Goal: Task Accomplishment & Management: Manage account settings

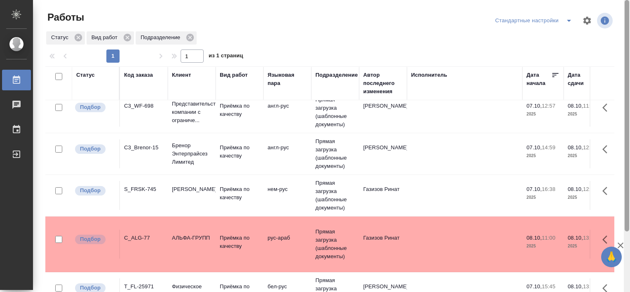
scroll to position [76, 0]
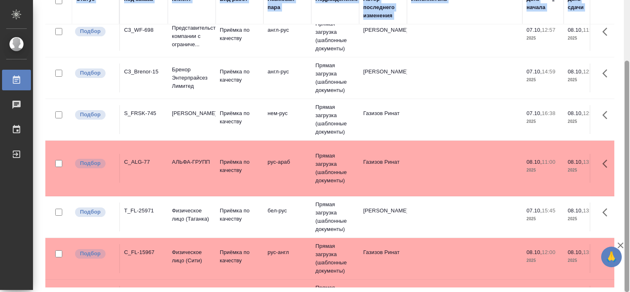
drag, startPoint x: 629, startPoint y: 205, endPoint x: 629, endPoint y: 227, distance: 22.7
click at [629, 227] on html "🙏 .cls-1 fill:#fff; AWATERA Tretyakova Valeriya Работы 0 Чаты График Выйти Рабо…" at bounding box center [315, 146] width 630 height 292
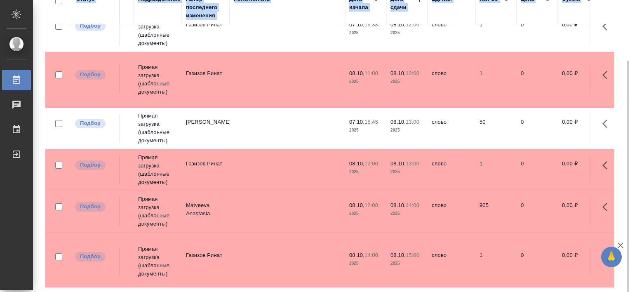
scroll to position [270, 0]
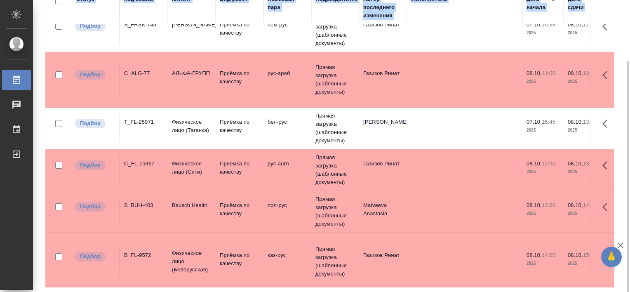
click at [148, 122] on div "T_FL-25971" at bounding box center [144, 122] width 40 height 8
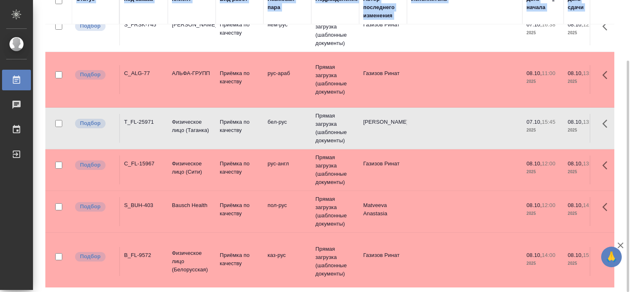
click at [148, 122] on div "T_FL-25971" at bounding box center [144, 122] width 40 height 8
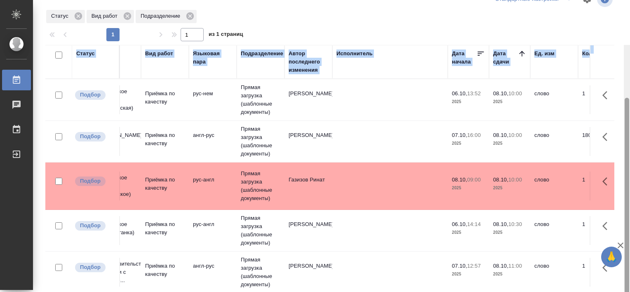
scroll to position [0, 0]
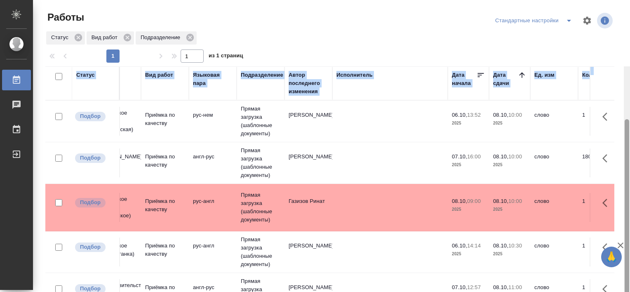
drag, startPoint x: 626, startPoint y: 77, endPoint x: 631, endPoint y: -16, distance: 93.2
click at [629, 0] on html "🙏 .cls-1 fill:#fff; AWATERA Tretyakova Valeriya Работы 0 Чаты График Выйти Рабо…" at bounding box center [315, 146] width 630 height 292
click at [566, 24] on icon "split button" at bounding box center [569, 21] width 10 height 10
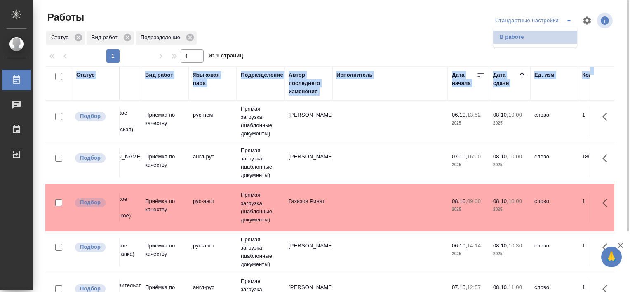
click at [532, 40] on li "В работе" at bounding box center [535, 36] width 84 height 13
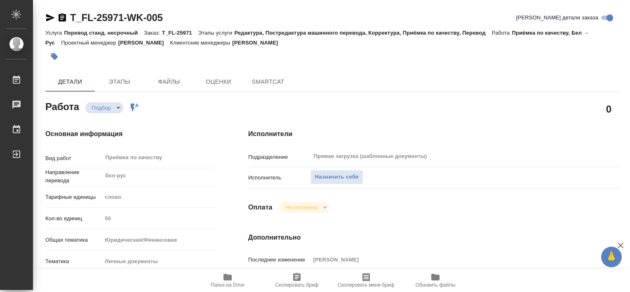
type textarea "x"
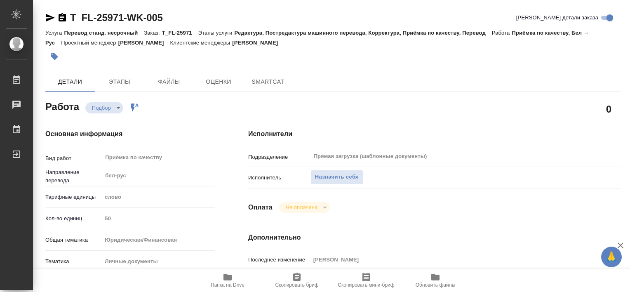
type textarea "x"
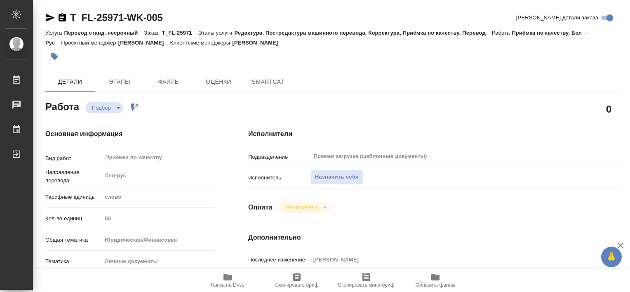
type textarea "x"
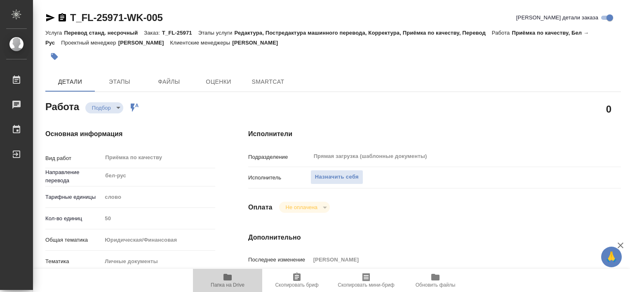
click at [236, 284] on span "Папка на Drive" at bounding box center [228, 285] width 34 height 6
type textarea "x"
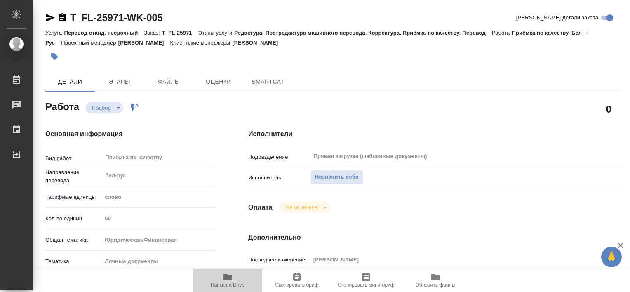
type textarea "x"
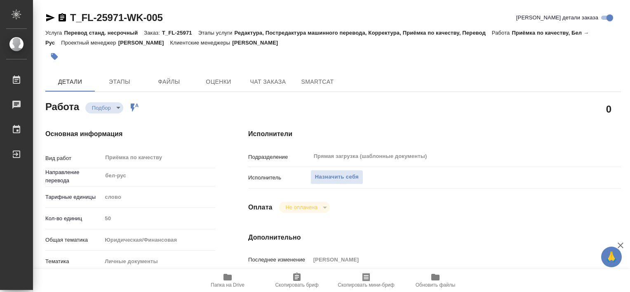
type textarea "x"
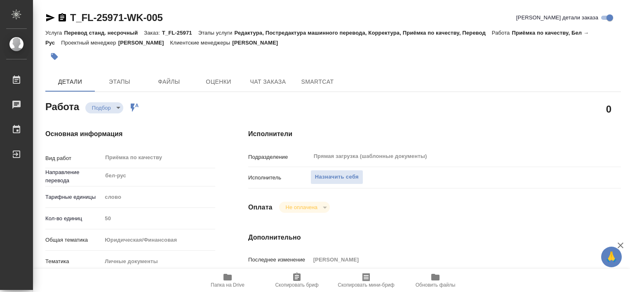
type textarea "x"
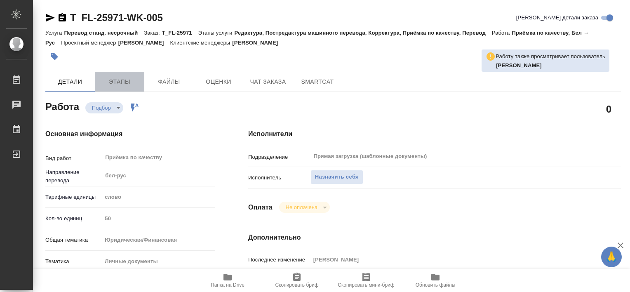
click at [113, 78] on span "Этапы" at bounding box center [120, 82] width 40 height 10
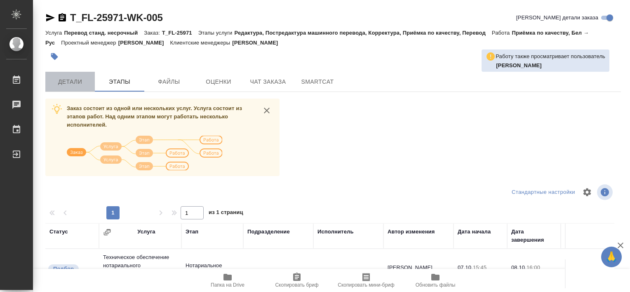
click at [81, 82] on span "Детали" at bounding box center [70, 82] width 40 height 10
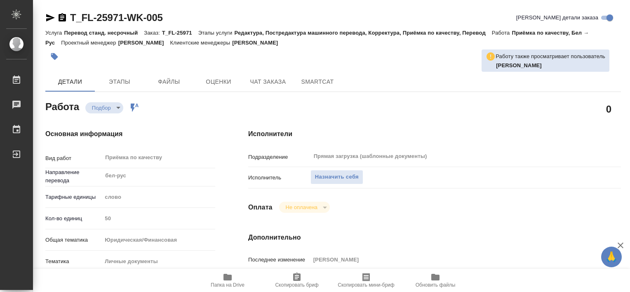
type textarea "x"
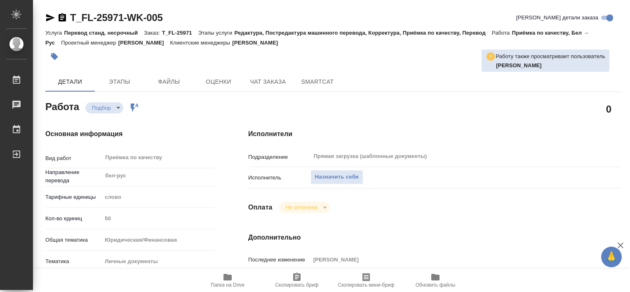
type textarea "x"
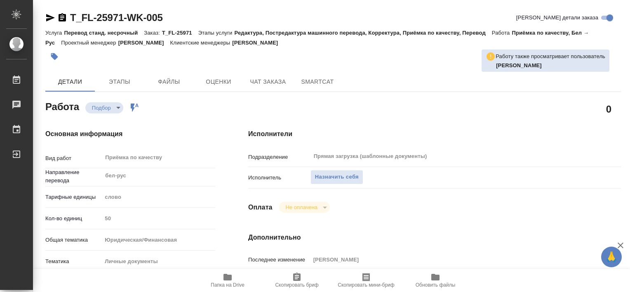
type textarea "x"
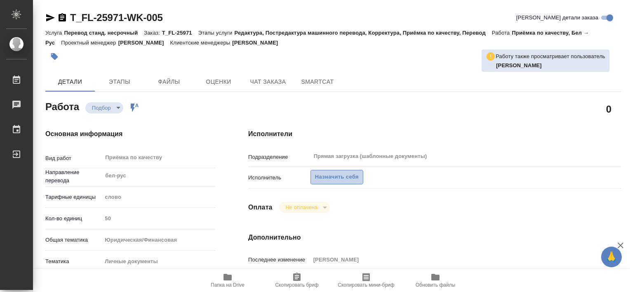
click at [331, 181] on span "Назначить себя" at bounding box center [337, 176] width 44 height 9
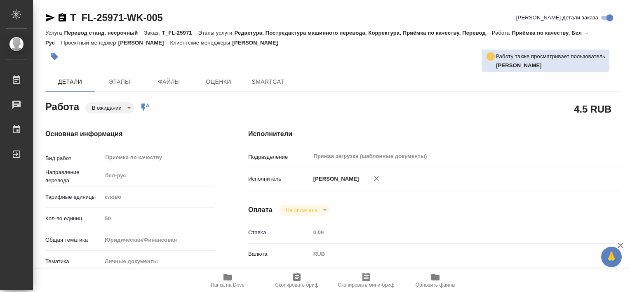
type textarea "x"
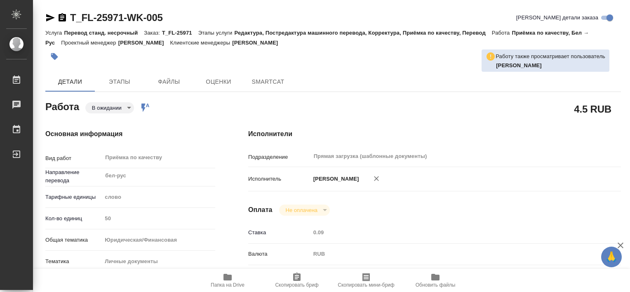
type textarea "x"
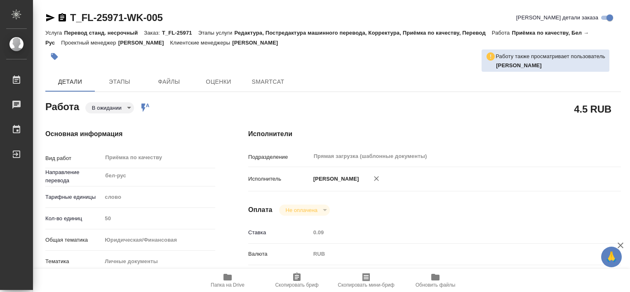
type textarea "x"
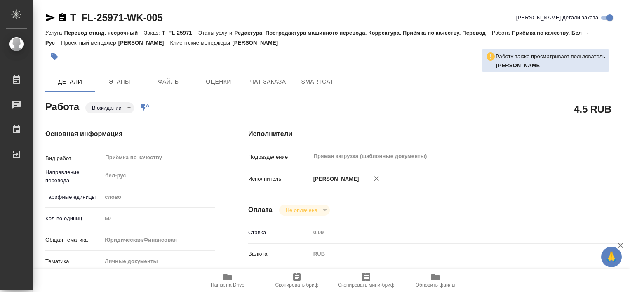
type textarea "x"
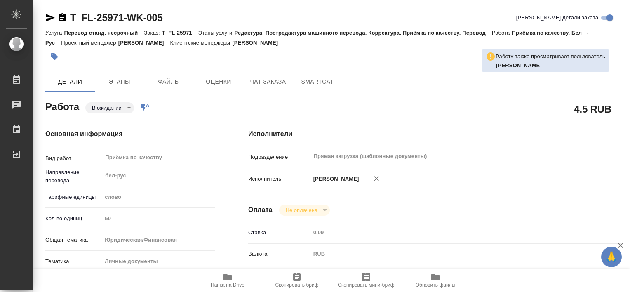
type textarea "x"
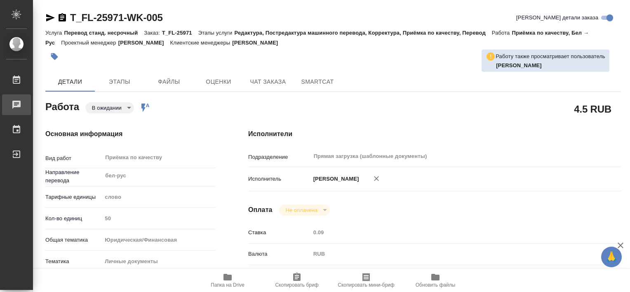
type textarea "x"
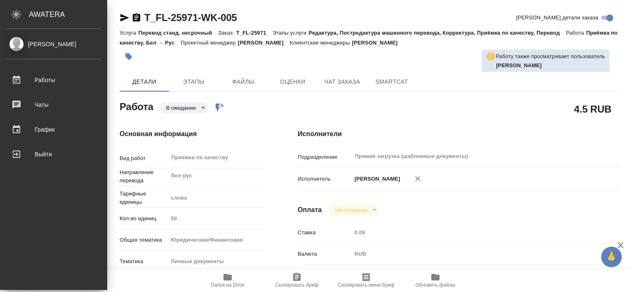
type textarea "x"
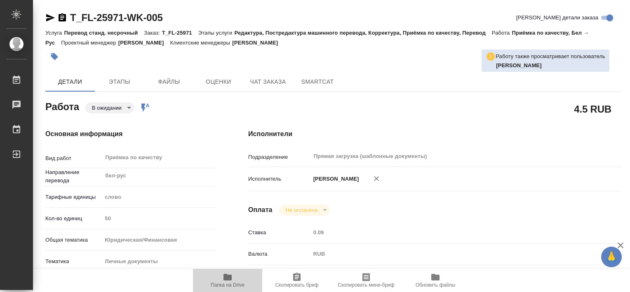
click at [227, 285] on span "Папка на Drive" at bounding box center [228, 285] width 34 height 6
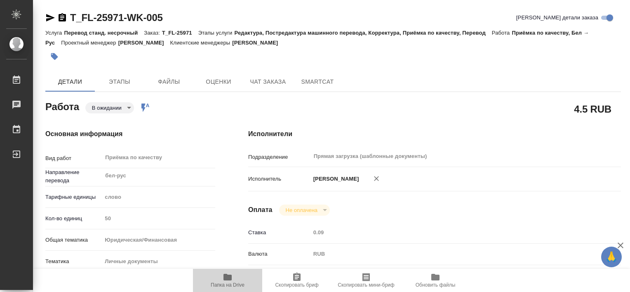
click at [225, 282] on span "Папка на Drive" at bounding box center [228, 285] width 34 height 6
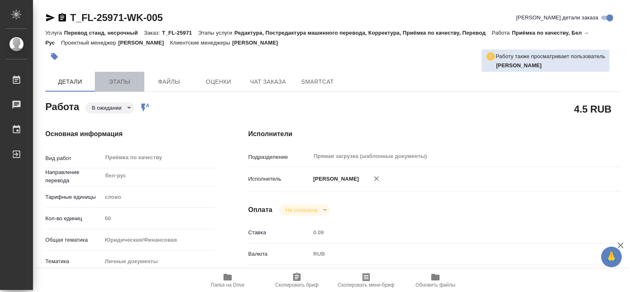
click at [119, 73] on button "Этапы" at bounding box center [119, 82] width 49 height 20
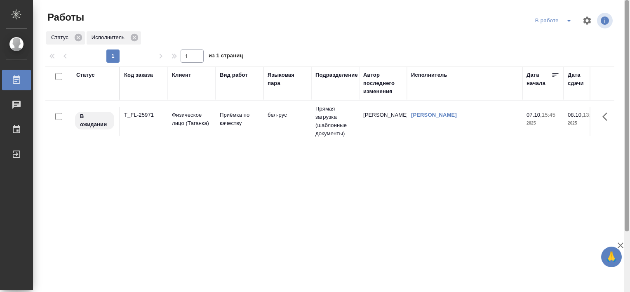
scroll to position [76, 0]
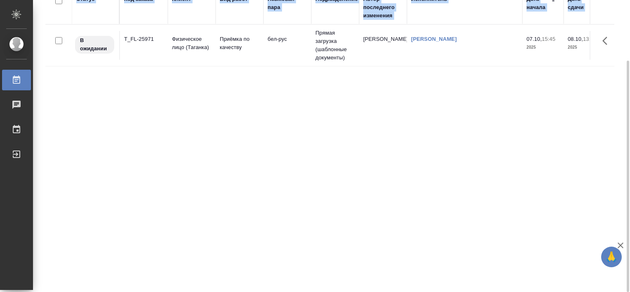
drag, startPoint x: 629, startPoint y: 152, endPoint x: 631, endPoint y: 197, distance: 45.0
click at [629, 197] on html "🙏 .cls-1 fill:#fff; AWATERA Tretyakova Valeriya Работы 0 Чаты График Выйти Рабо…" at bounding box center [315, 146] width 630 height 292
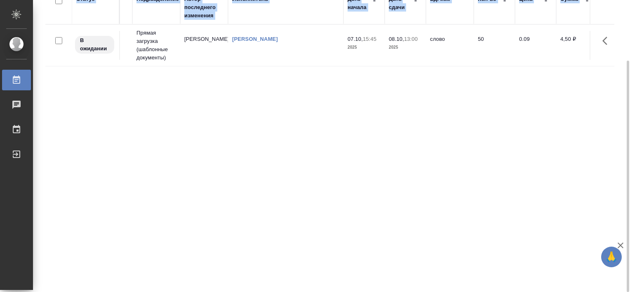
scroll to position [0, 2]
